Goal: Transaction & Acquisition: Obtain resource

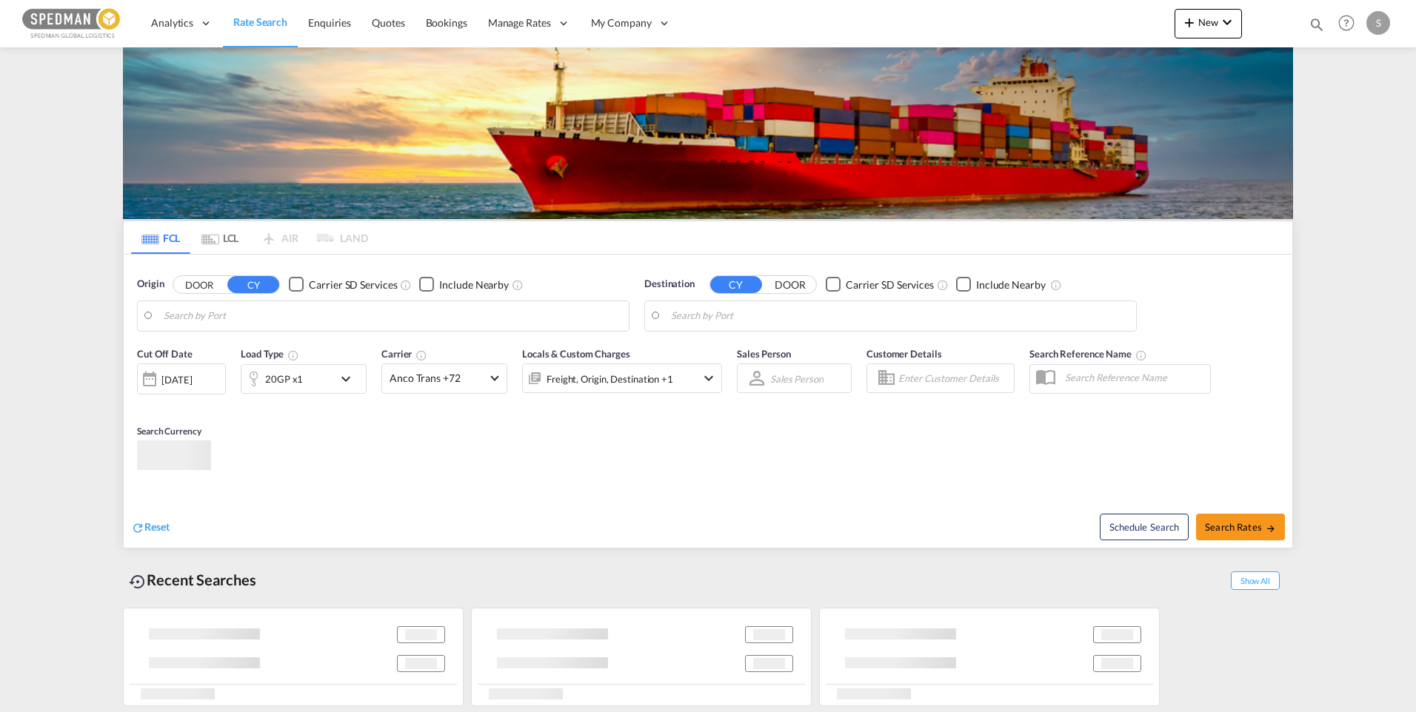
click at [266, 315] on body "Analytics Dashboard Rate Search Enquiries Quotes Bookings" at bounding box center [708, 356] width 1416 height 712
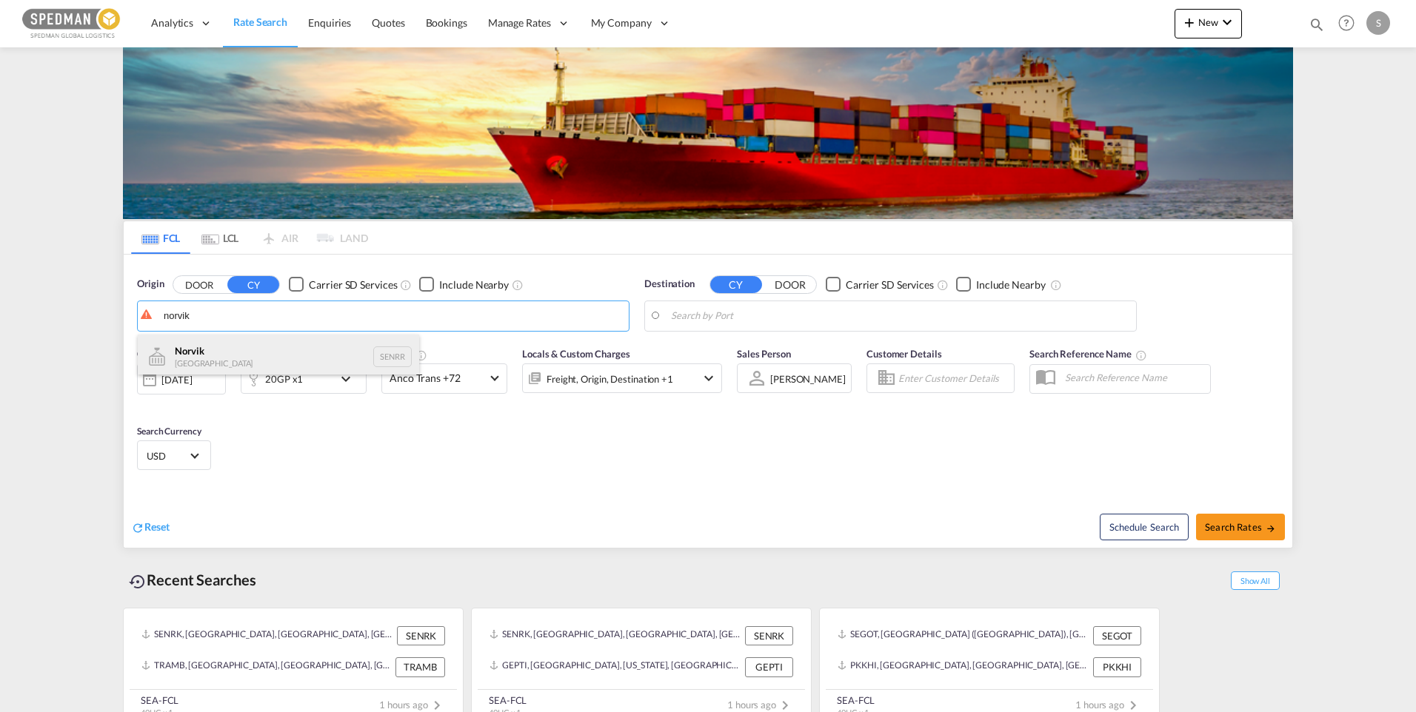
click at [271, 355] on div "Norvik Sweden SENRR" at bounding box center [278, 357] width 281 height 44
type input "[PERSON_NAME], SENRR"
click at [841, 312] on body "Analytics Dashboard Rate Search Enquiries Quotes Bookings" at bounding box center [708, 356] width 1416 height 712
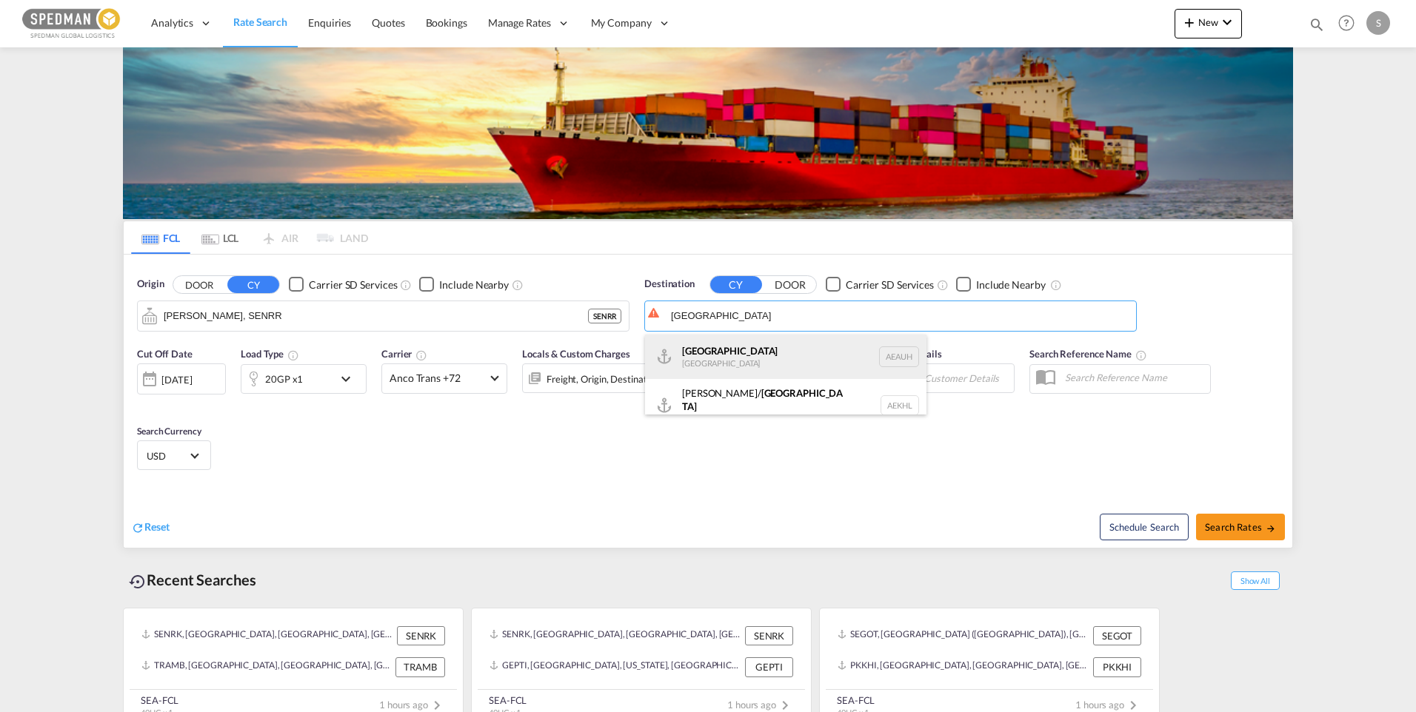
click at [725, 359] on div "Abu Dhabi United Arab Emirates AEAUH" at bounding box center [785, 357] width 281 height 44
type input "Abu Dhabi, AEAUH"
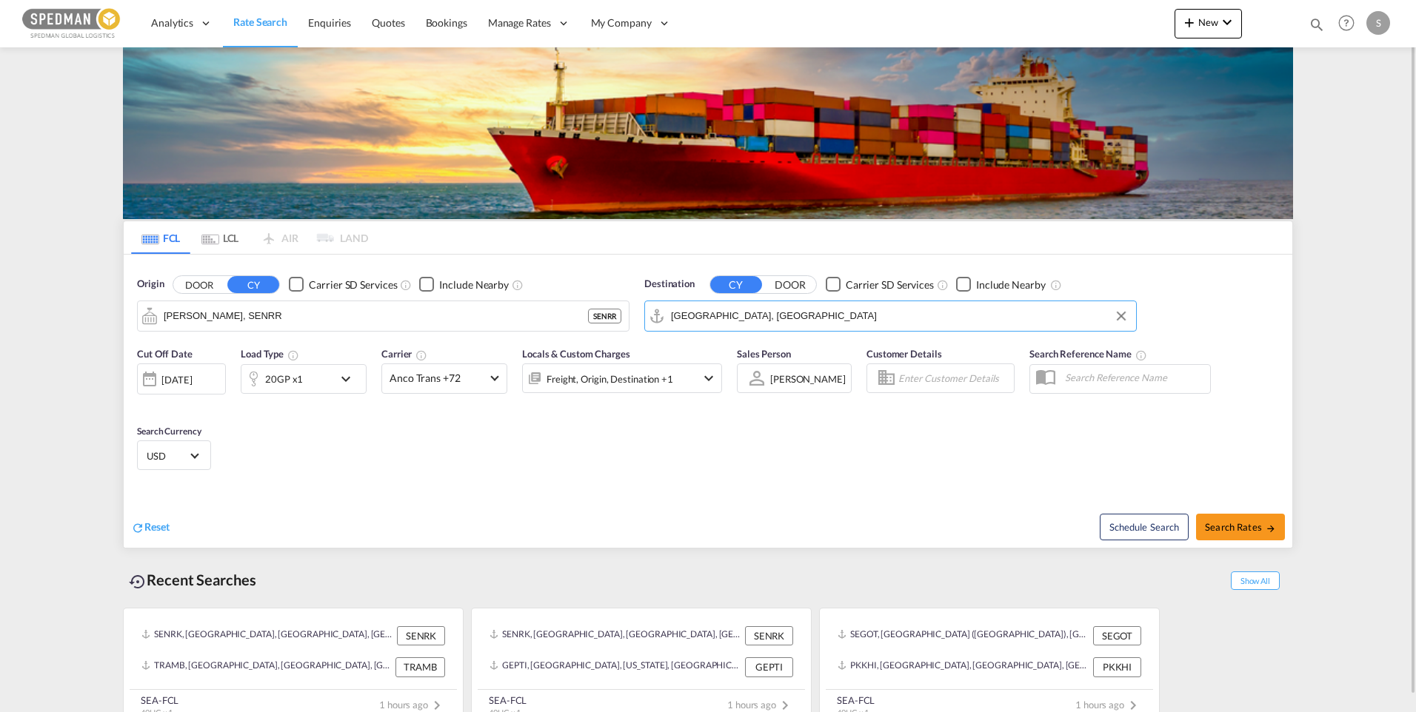
click at [701, 381] on md-icon "icon-chevron-down" at bounding box center [709, 379] width 18 height 18
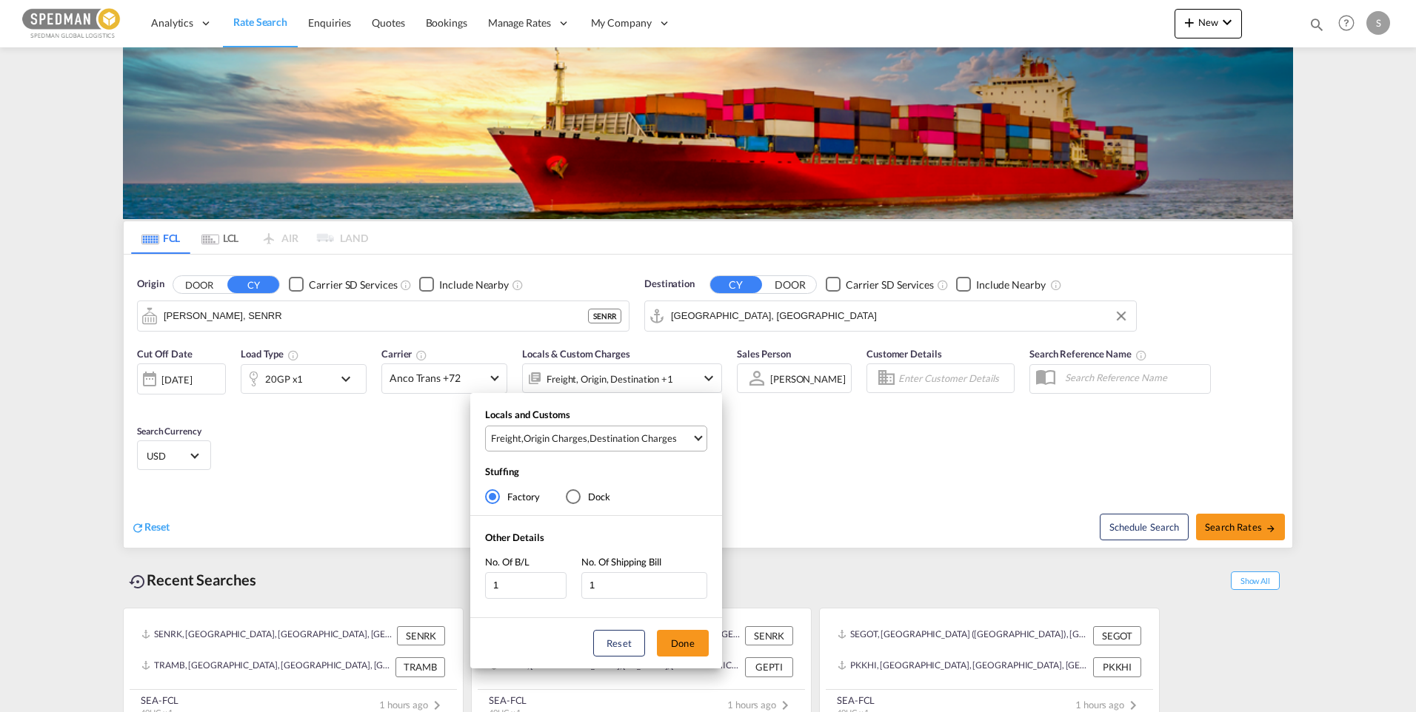
click at [701, 439] on md-select-value "Freight , Origin Charges , Destination Charges" at bounding box center [598, 439] width 217 height 24
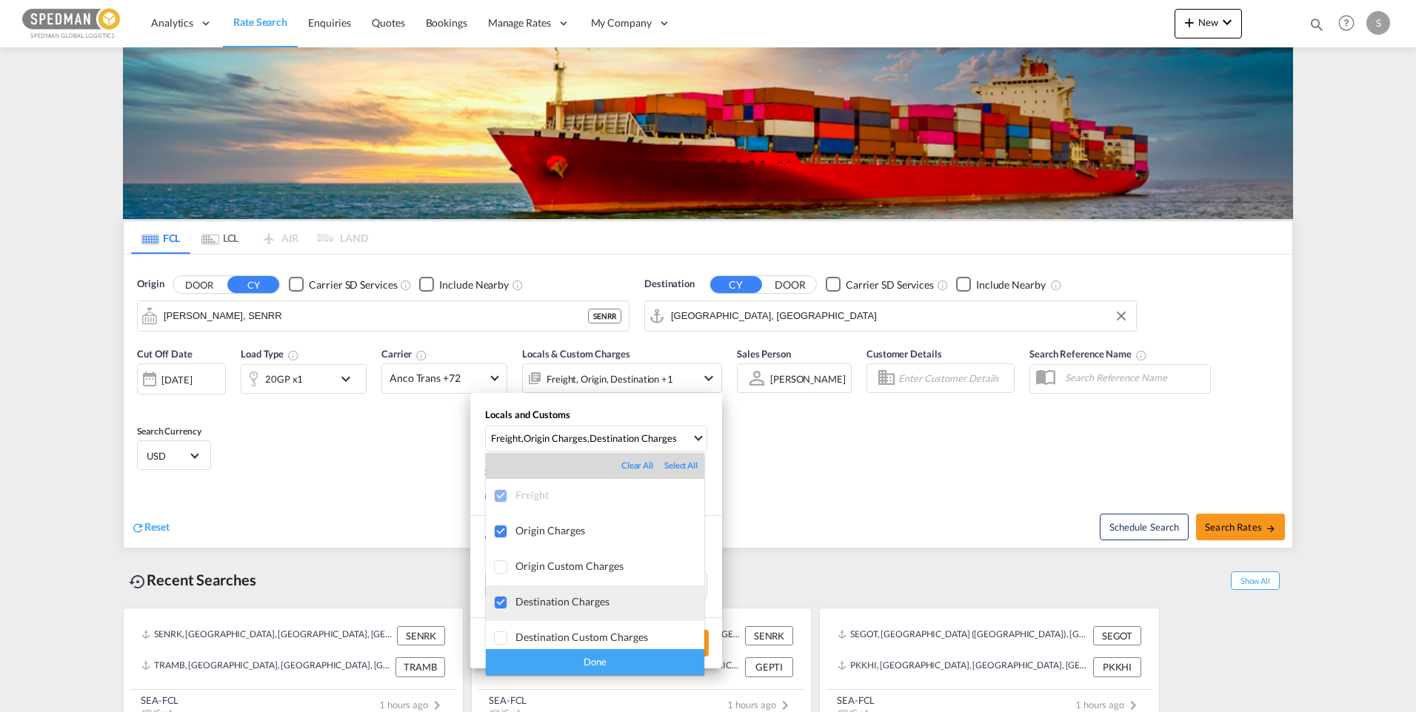
click at [503, 596] on div at bounding box center [501, 603] width 15 height 15
click at [569, 667] on div "Done" at bounding box center [595, 662] width 218 height 26
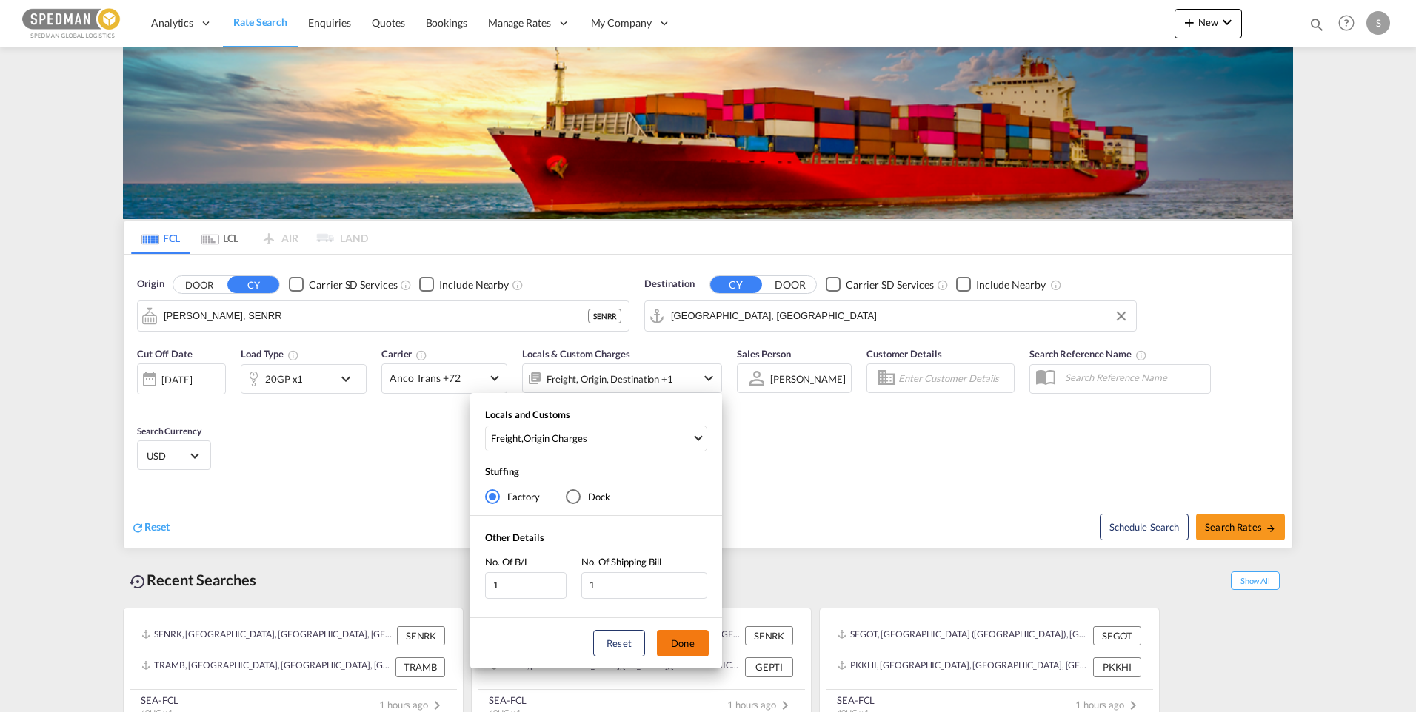
click at [682, 650] on button "Done" at bounding box center [683, 643] width 52 height 27
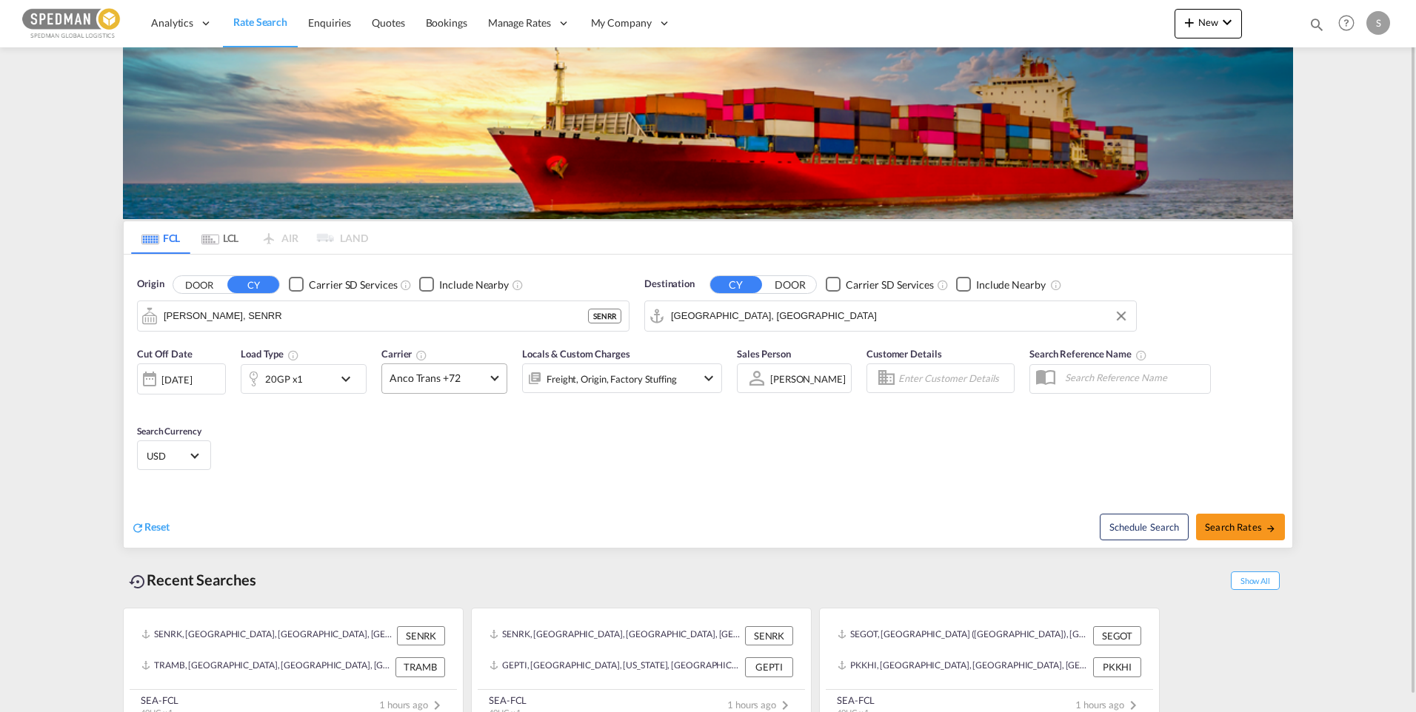
click at [495, 378] on span at bounding box center [494, 377] width 8 height 8
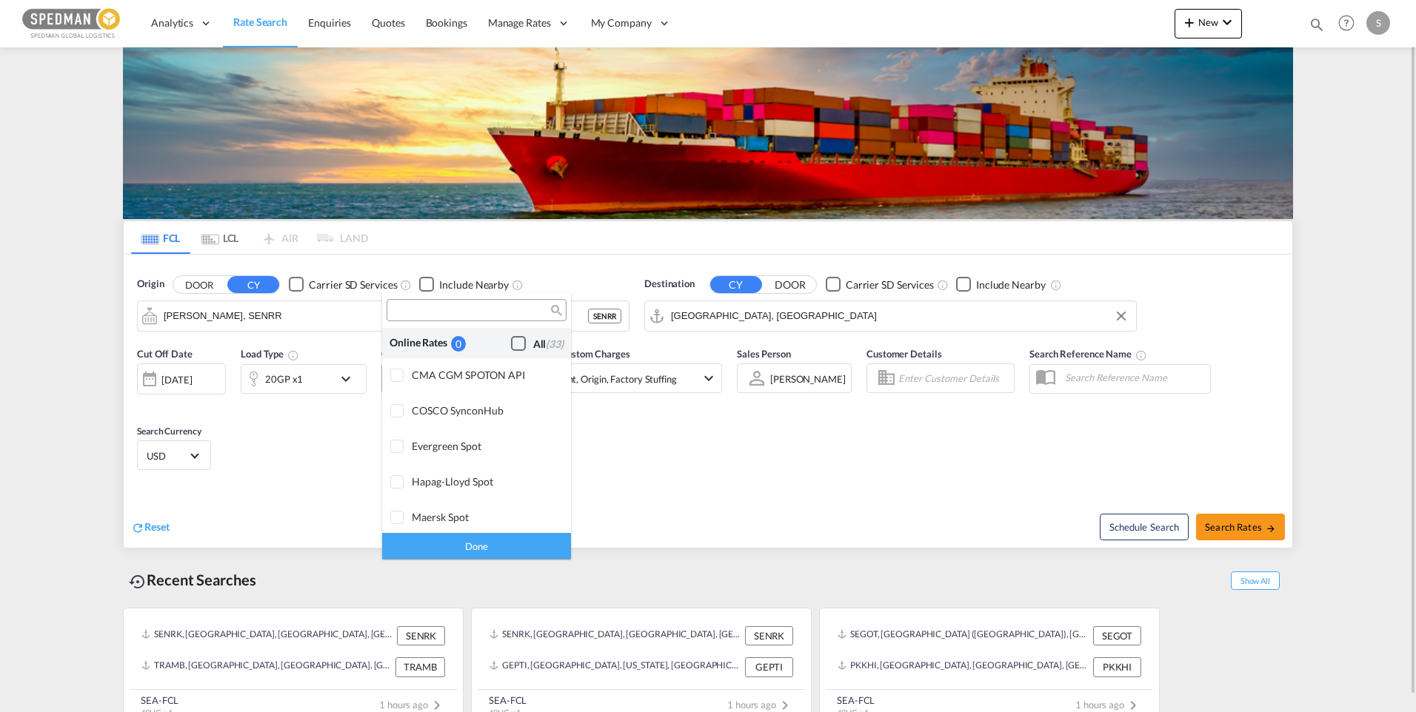
scroll to position [1154, 0]
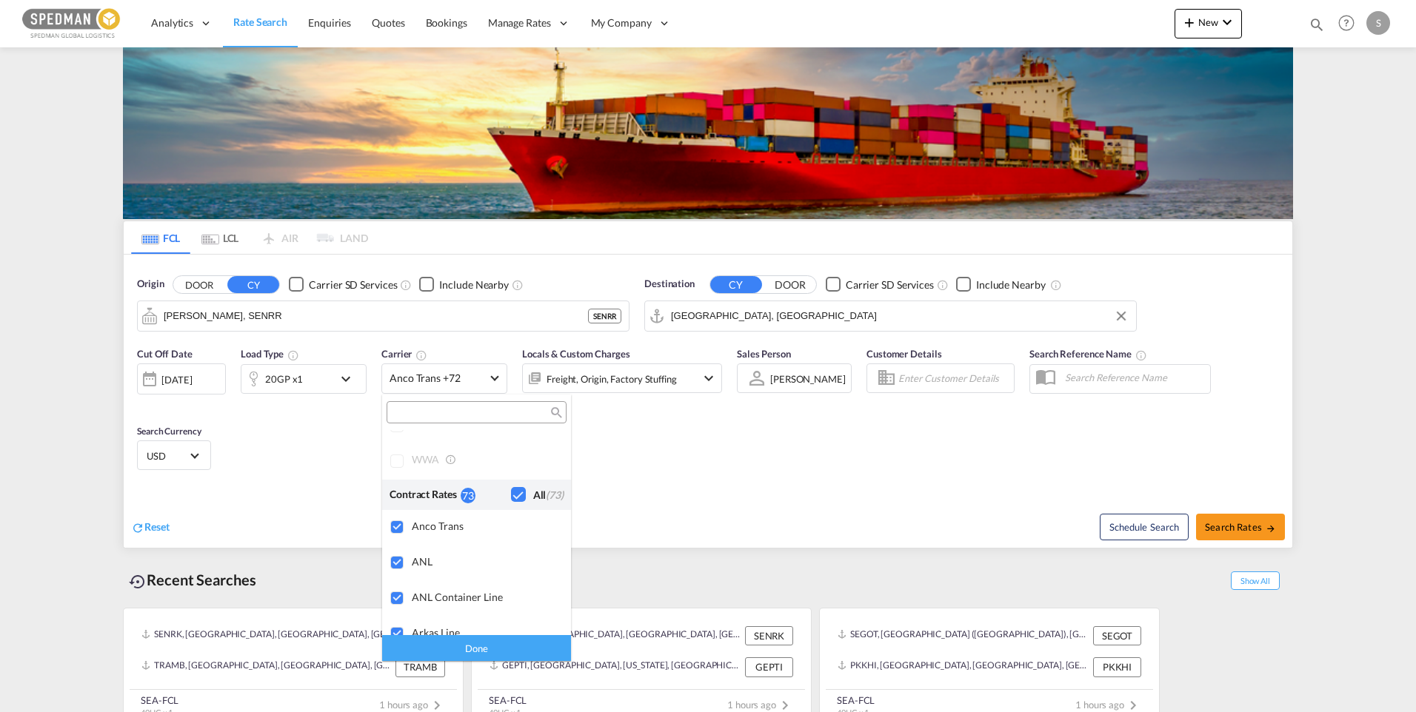
click at [841, 467] on md-backdrop at bounding box center [708, 356] width 1416 height 712
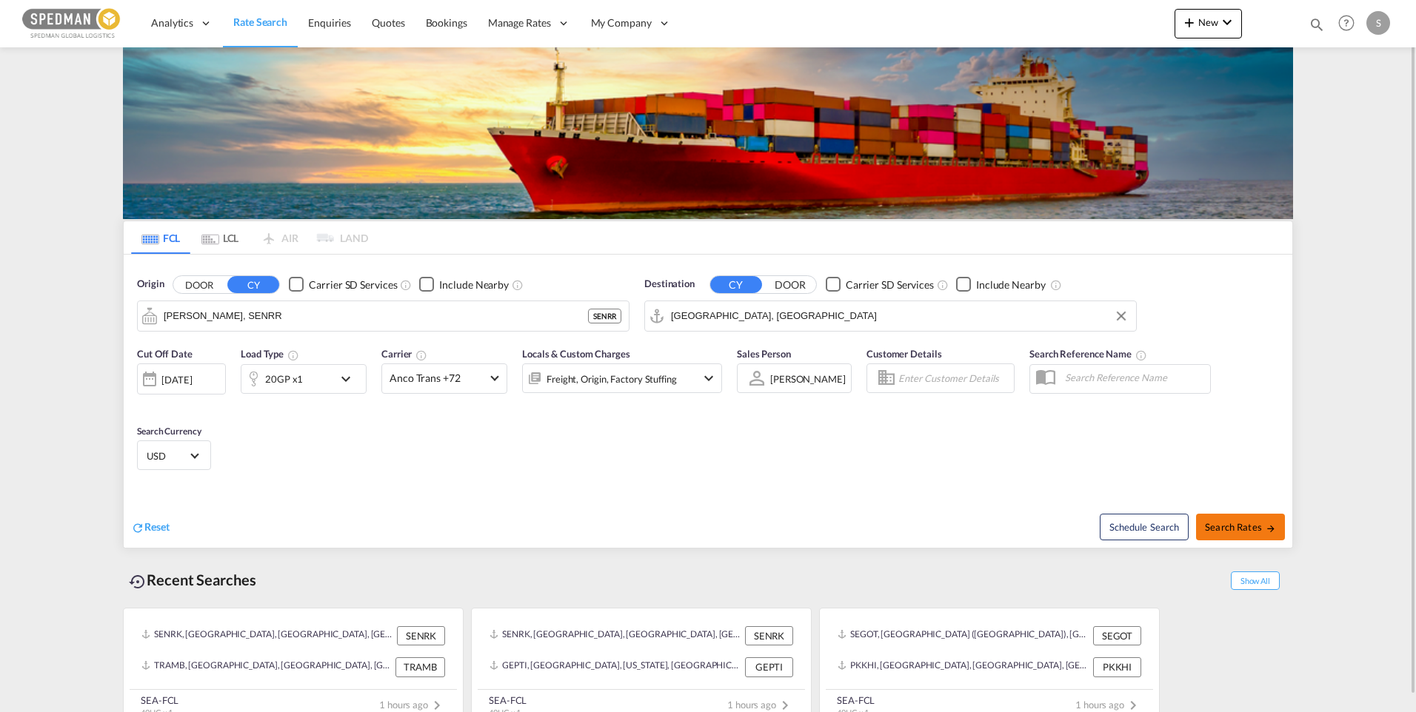
click at [1234, 530] on span "Search Rates" at bounding box center [1240, 527] width 71 height 12
type input "SENRR to AEAUH / 10 Sep 2025"
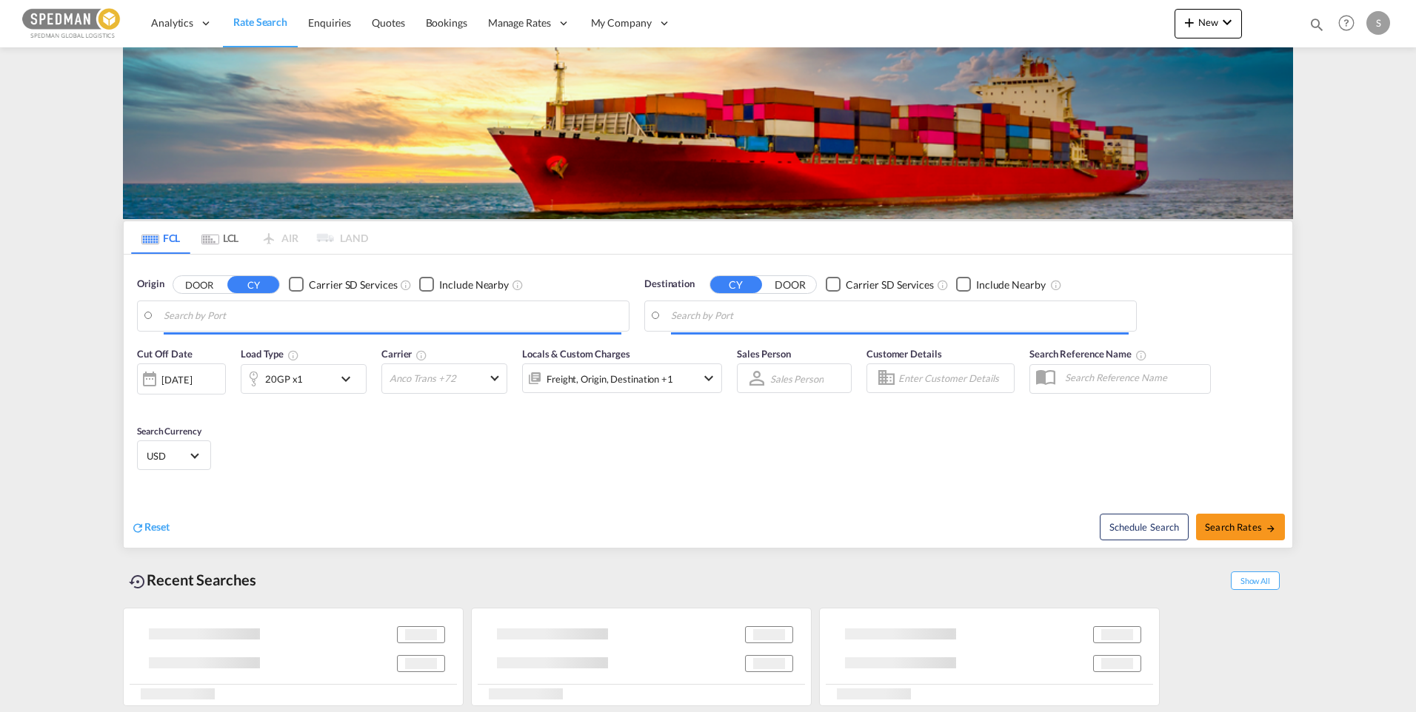
type input "[PERSON_NAME], SENRR"
type input "Abu Dhabi, AEAUH"
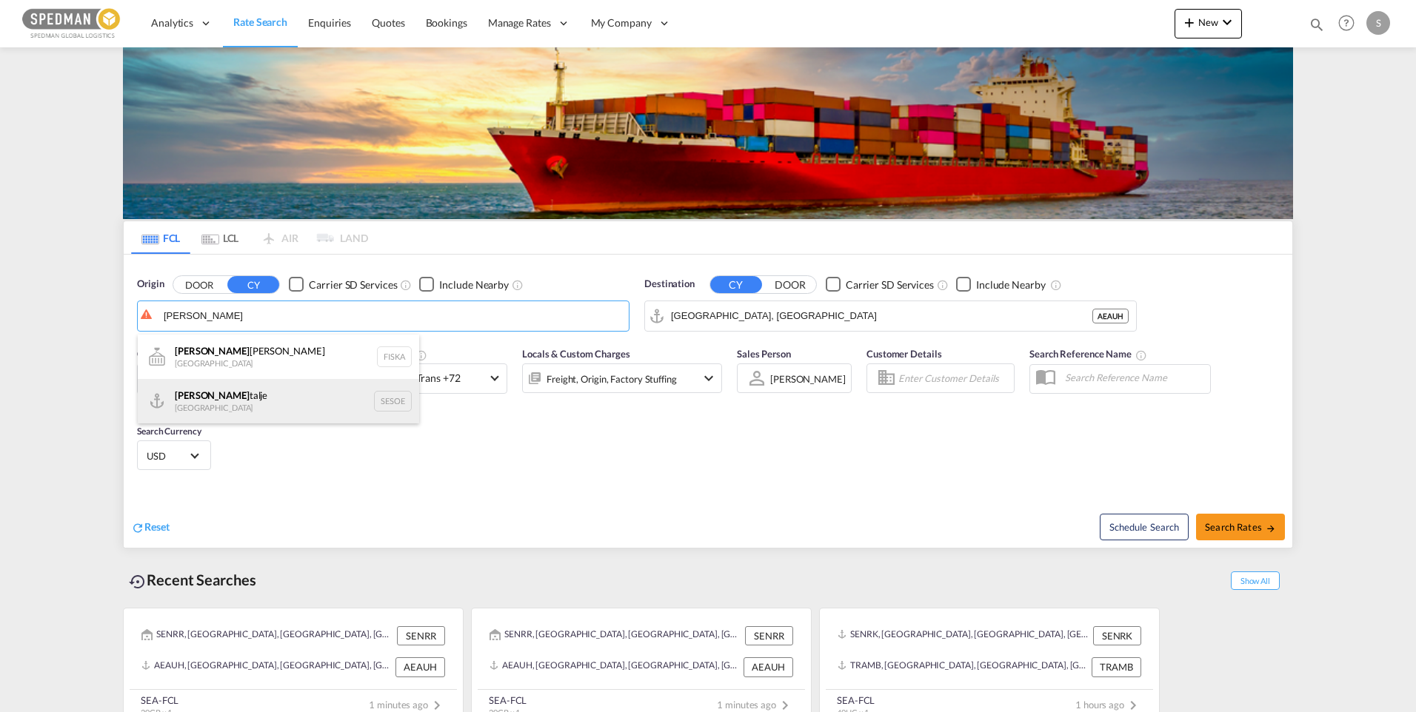
click at [267, 401] on div "Soder talje Sweden SESOE" at bounding box center [278, 401] width 281 height 44
type input "Sodertalje, SESOE"
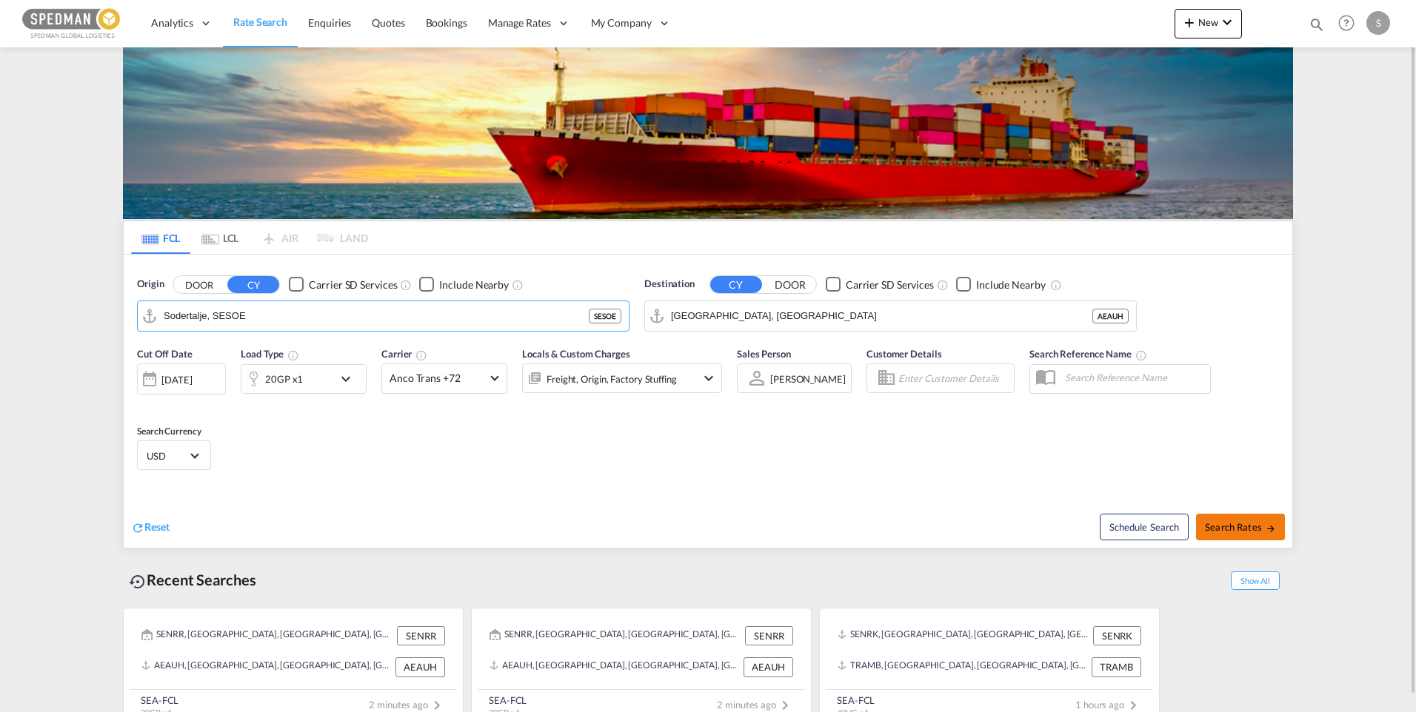
click at [1233, 518] on button "Search Rates" at bounding box center [1240, 527] width 89 height 27
type input "SESOE to AEAUH / 10 Sep 2025"
